Goal: Task Accomplishment & Management: Manage account settings

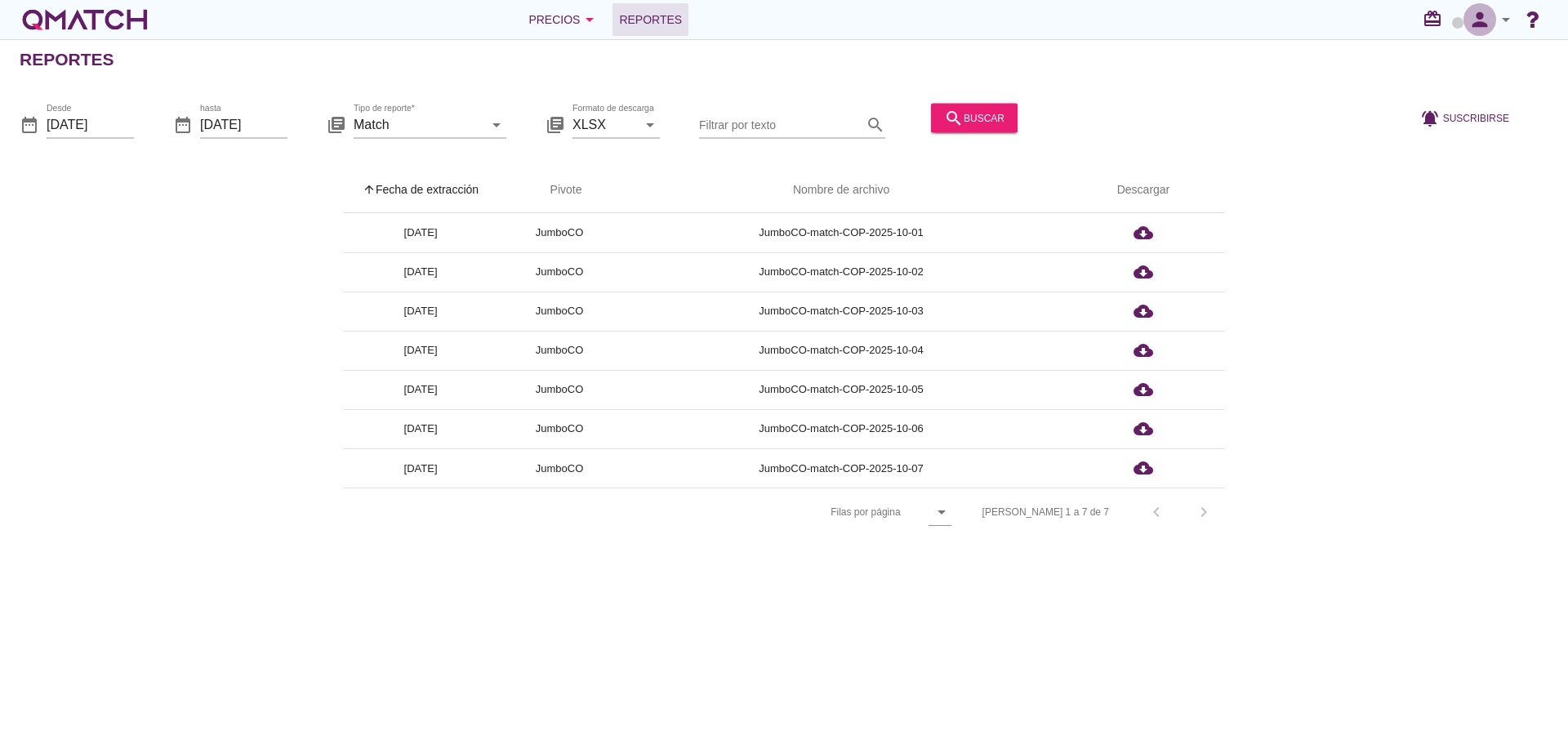
click at [1475, 21] on icon "person" at bounding box center [1480, 19] width 33 height 23
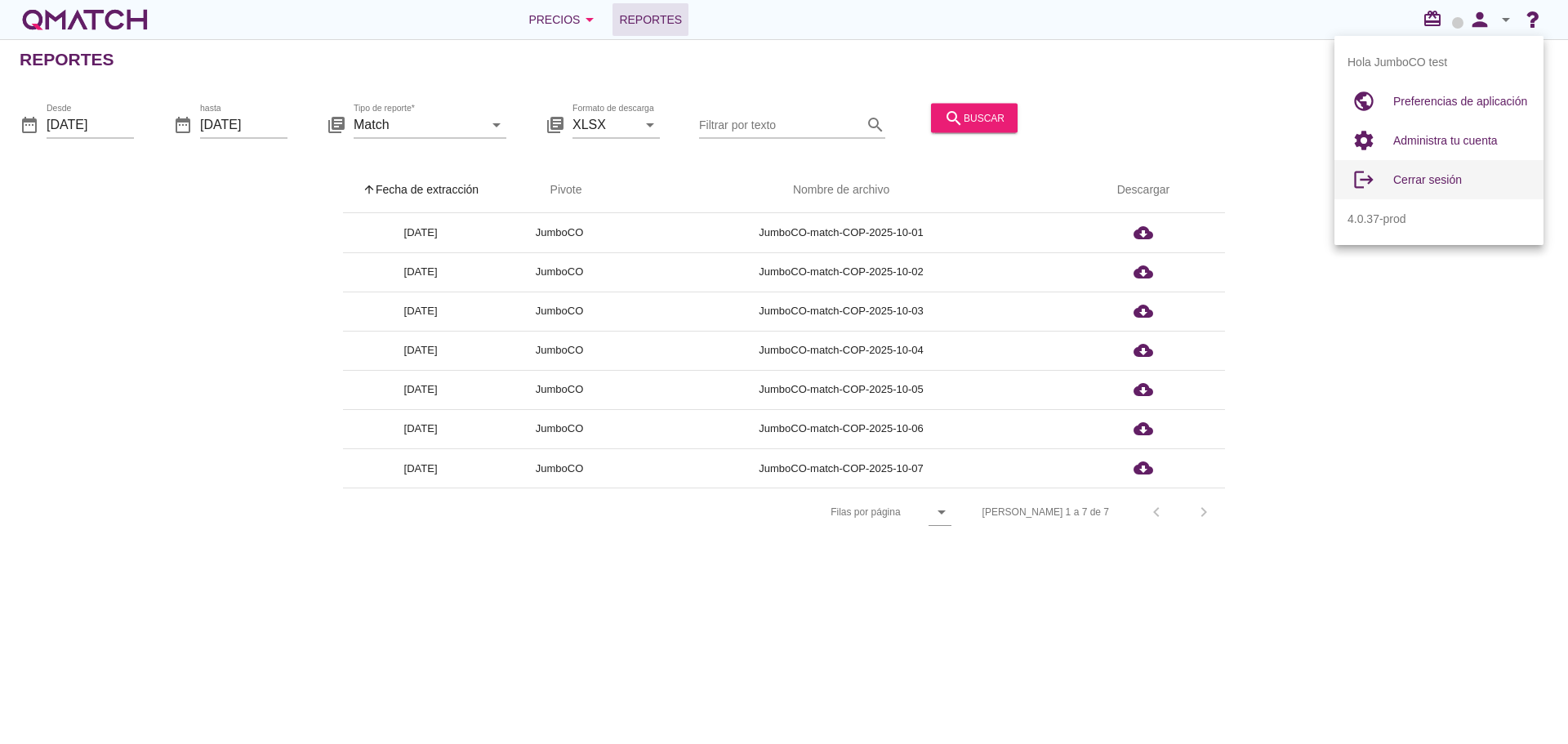
click at [1429, 173] on span "Cerrar sesión" at bounding box center [1428, 179] width 68 height 13
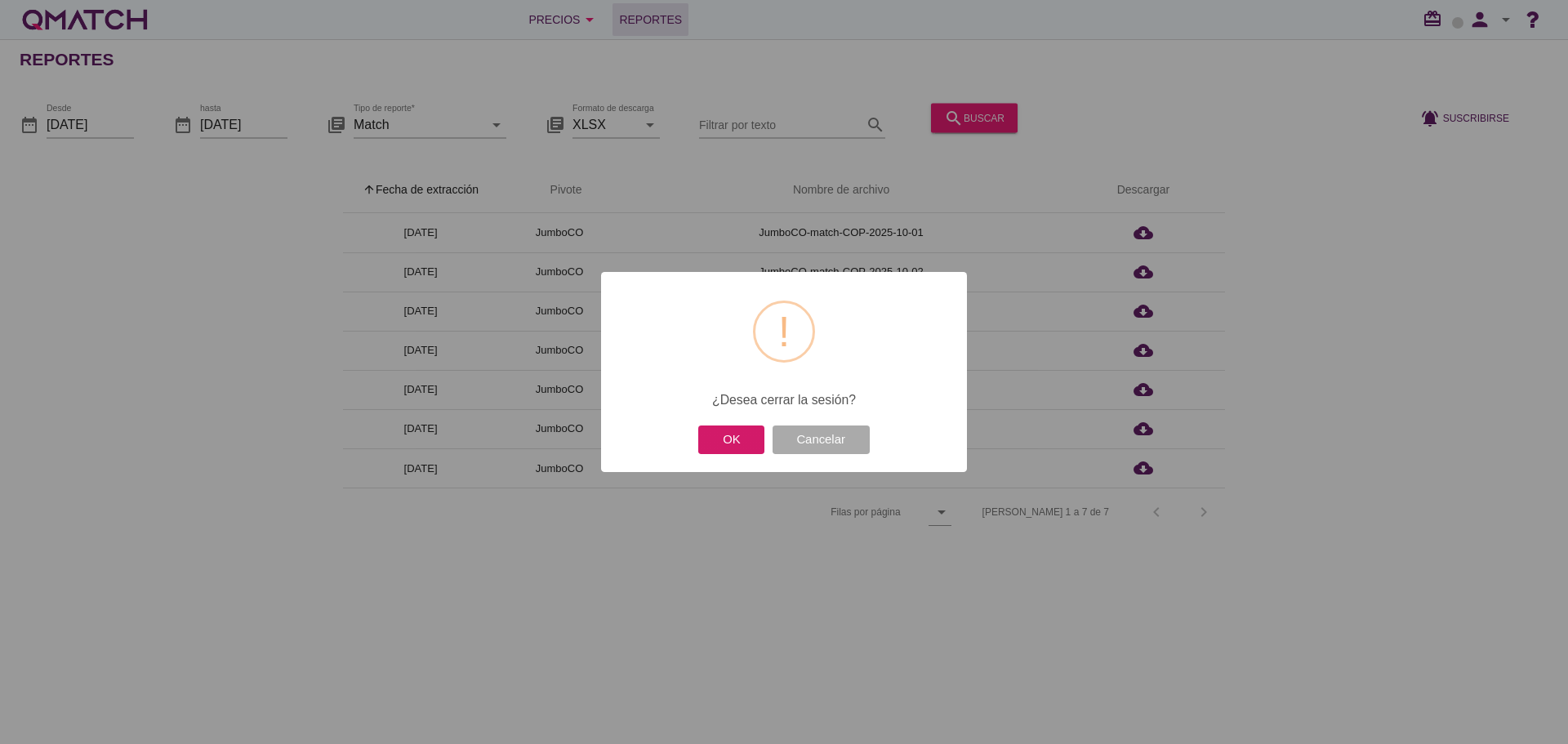
click at [733, 441] on button "OK" at bounding box center [731, 440] width 66 height 29
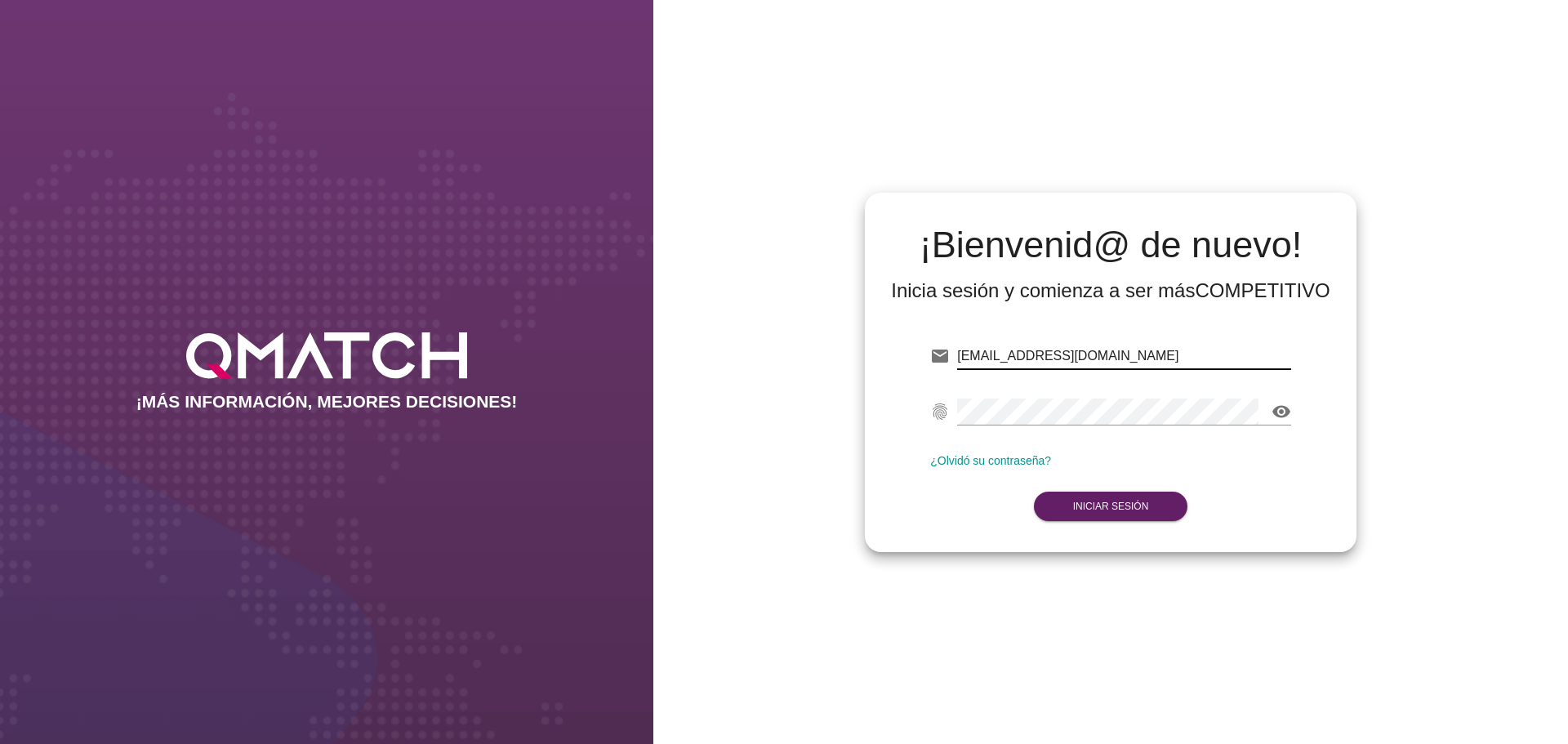
type input "[EMAIL_ADDRESS][DOMAIN_NAME]"
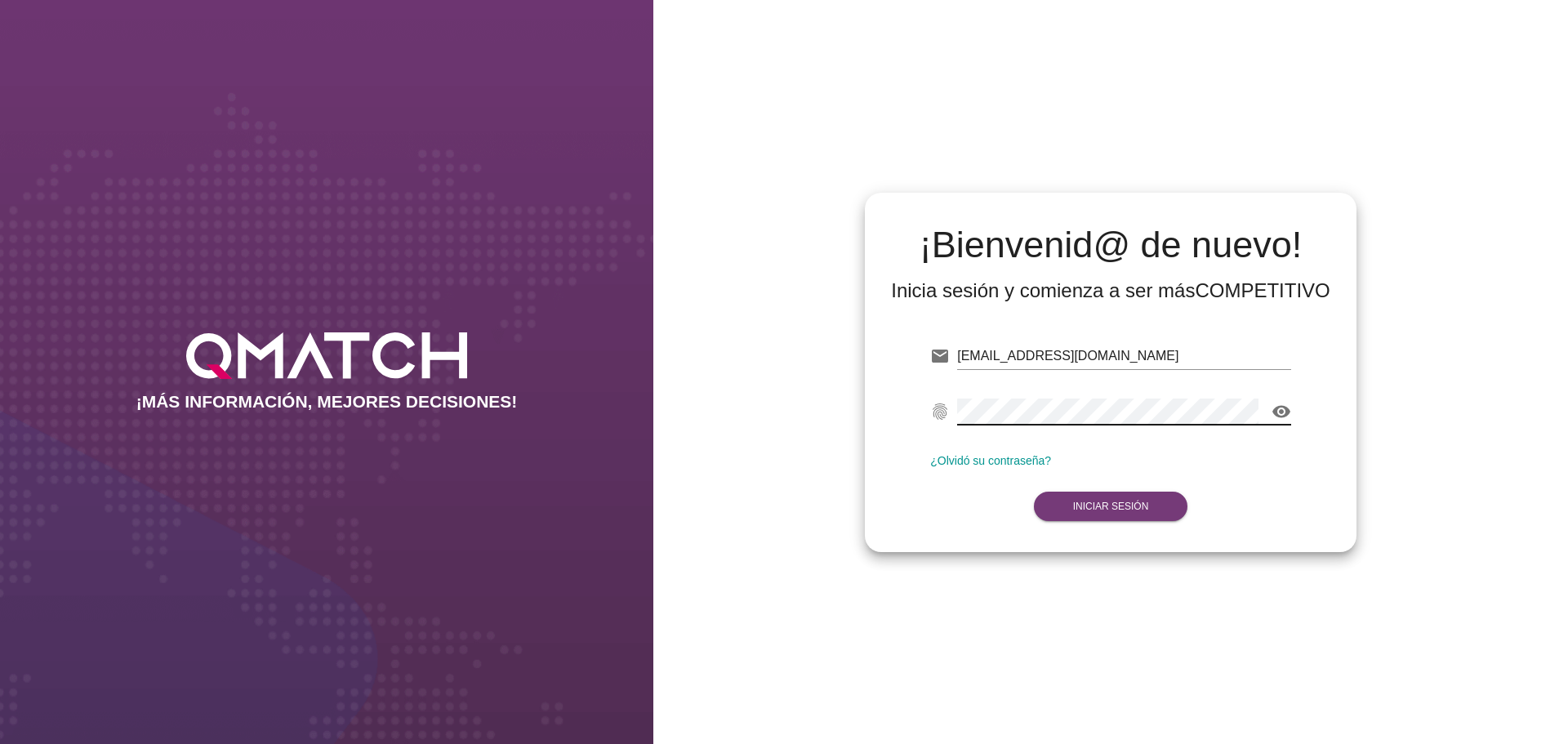
click at [1128, 511] on strong "Iniciar Sesión" at bounding box center [1112, 506] width 76 height 12
